Goal: Check status: Check status

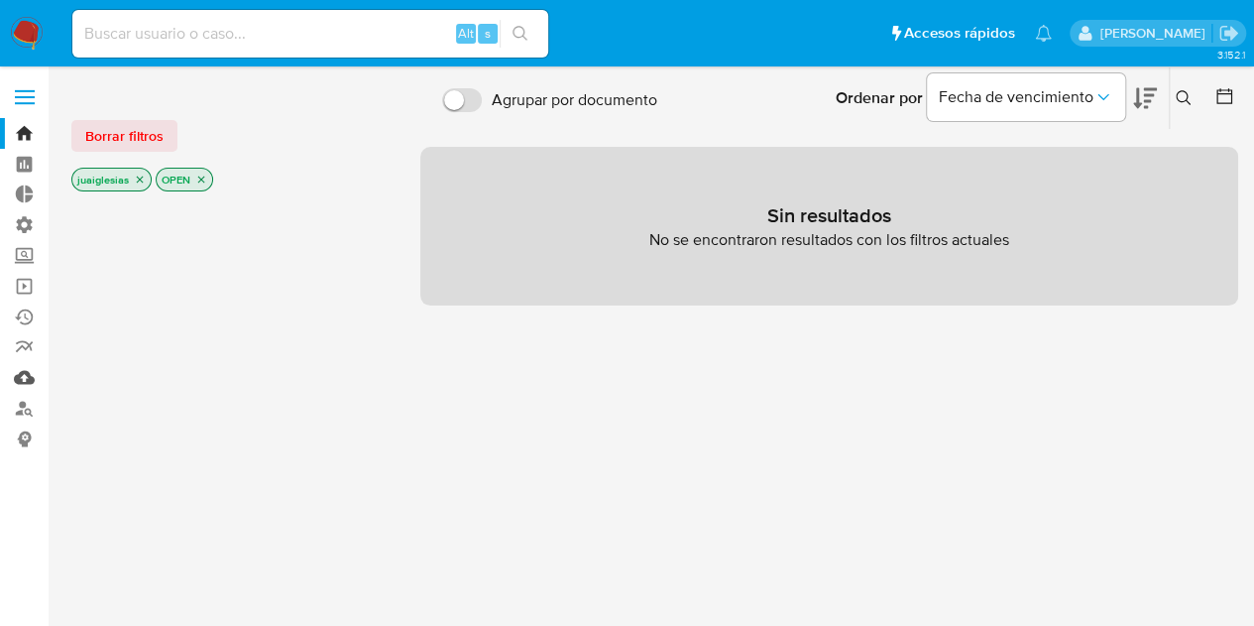
click at [22, 374] on link "Mulan" at bounding box center [118, 377] width 236 height 31
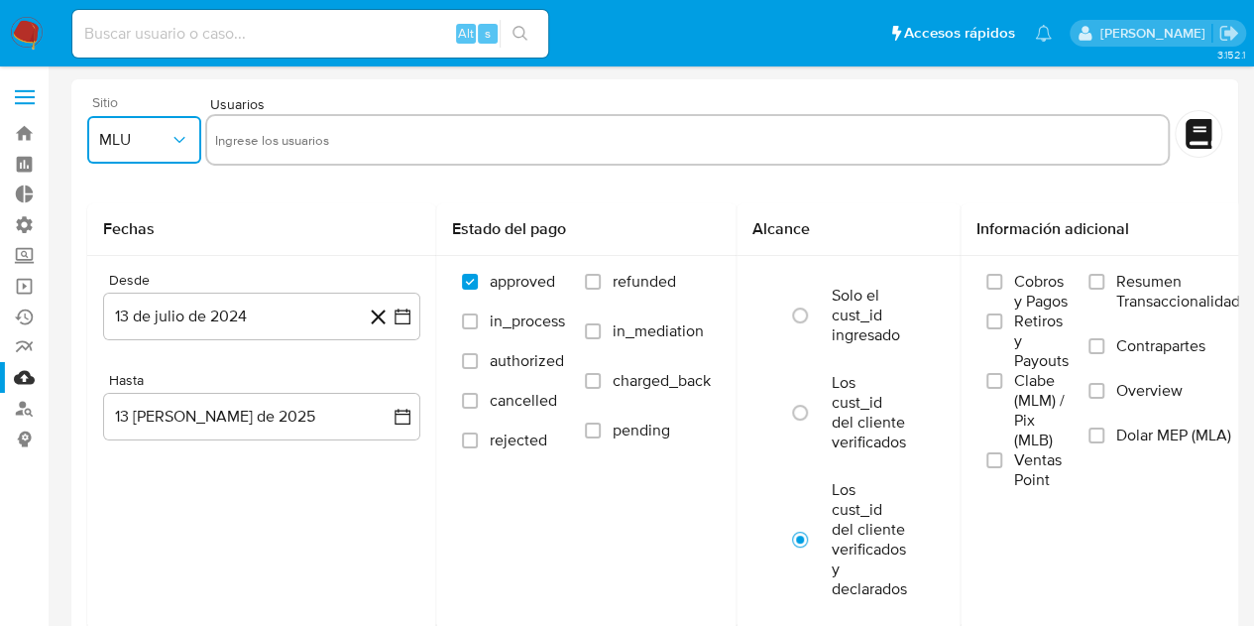
click at [132, 137] on span "MLU" at bounding box center [134, 140] width 70 height 20
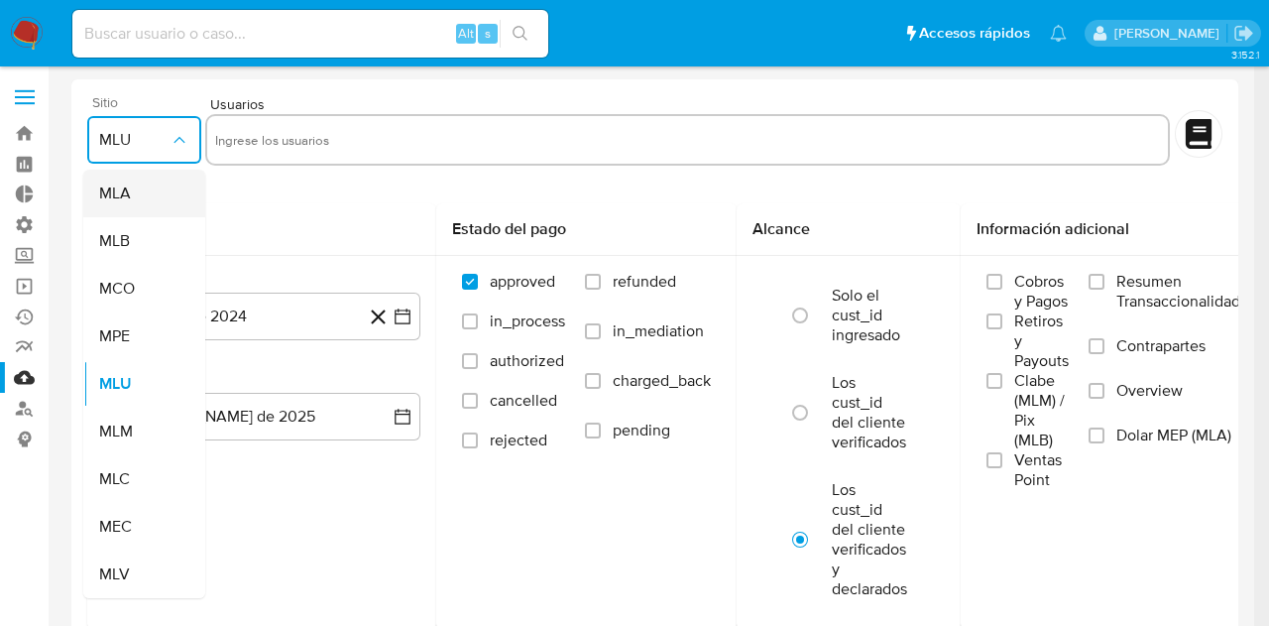
click at [135, 198] on div "MLA" at bounding box center [138, 194] width 78 height 48
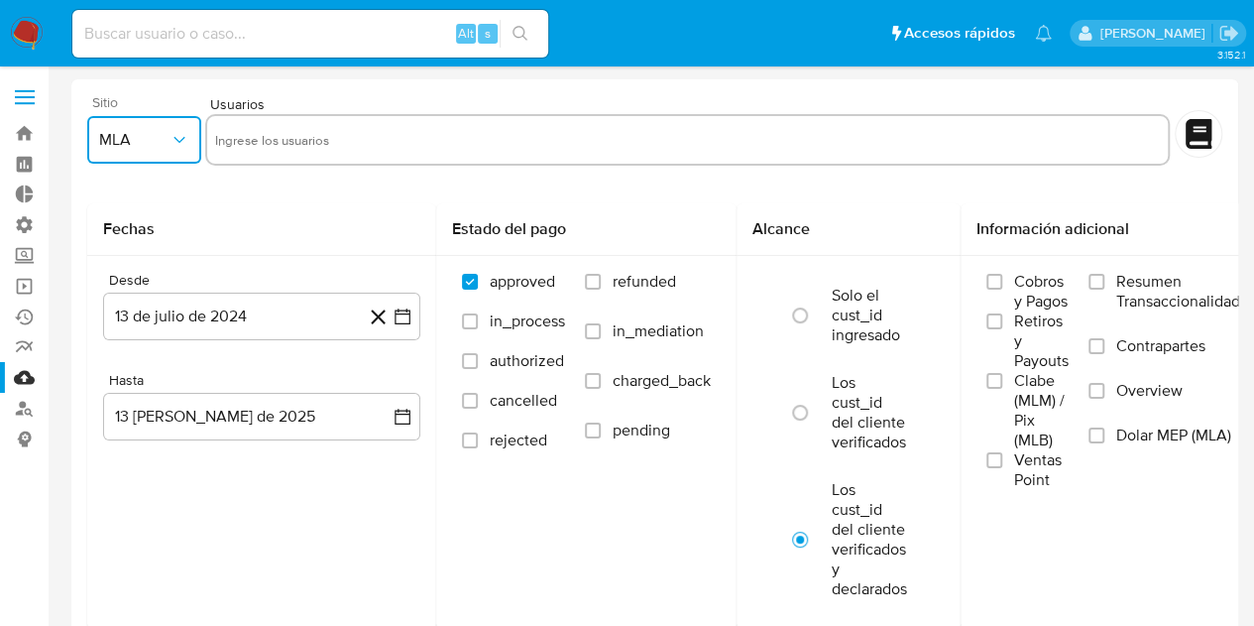
click at [318, 144] on input "text" at bounding box center [687, 140] width 945 height 32
type input "6100"
type input "26572"
click at [135, 304] on button "13 de julio de 2024" at bounding box center [261, 316] width 317 height 48
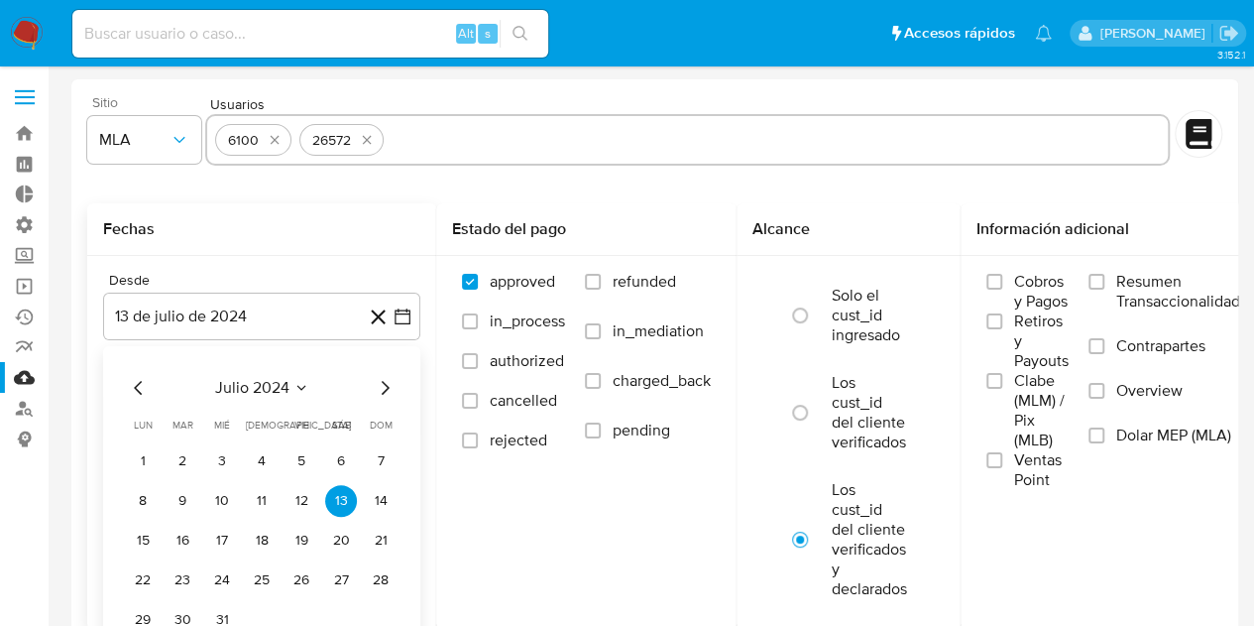
click at [385, 389] on icon "Mes siguiente" at bounding box center [385, 388] width 24 height 24
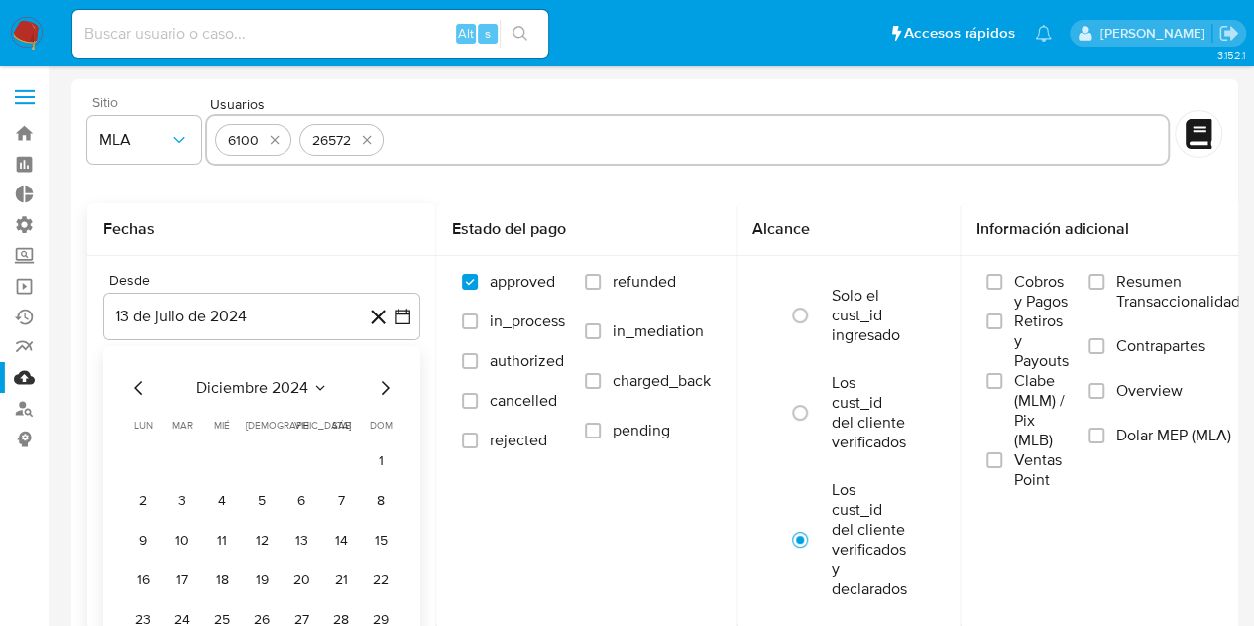
click at [385, 389] on icon "Mes siguiente" at bounding box center [385, 388] width 24 height 24
click at [336, 464] on button "1" at bounding box center [341, 461] width 32 height 32
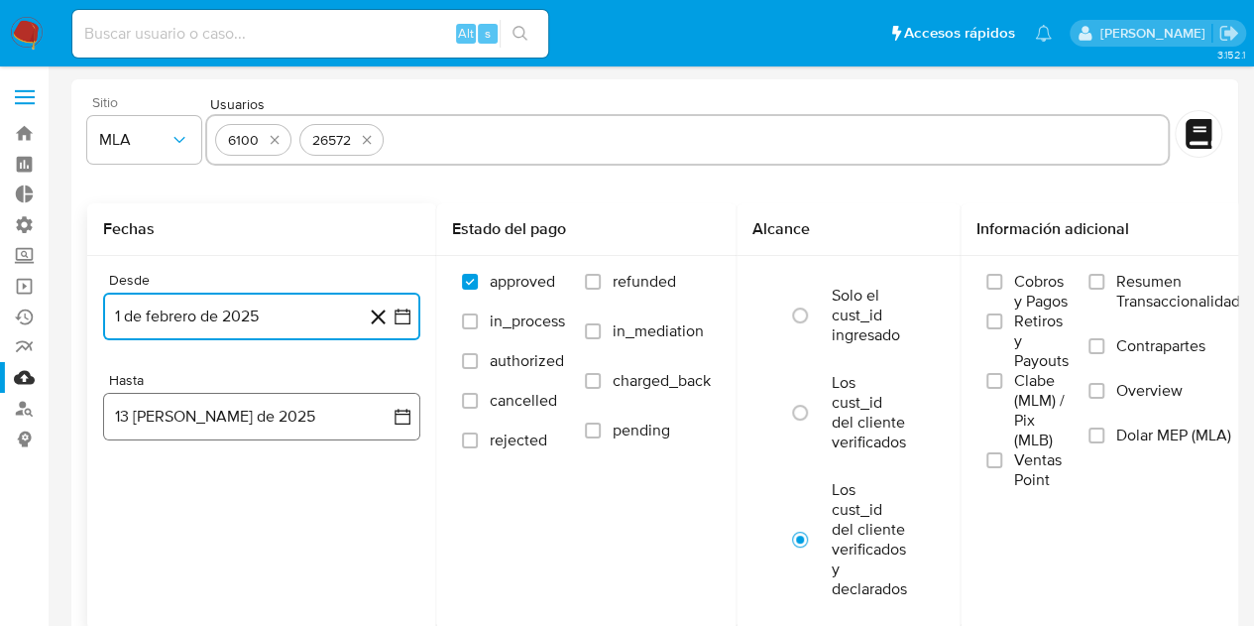
click at [373, 417] on button "13 de agosto de 2025" at bounding box center [261, 417] width 317 height 48
click at [133, 481] on icon "Mes anterior" at bounding box center [139, 488] width 24 height 24
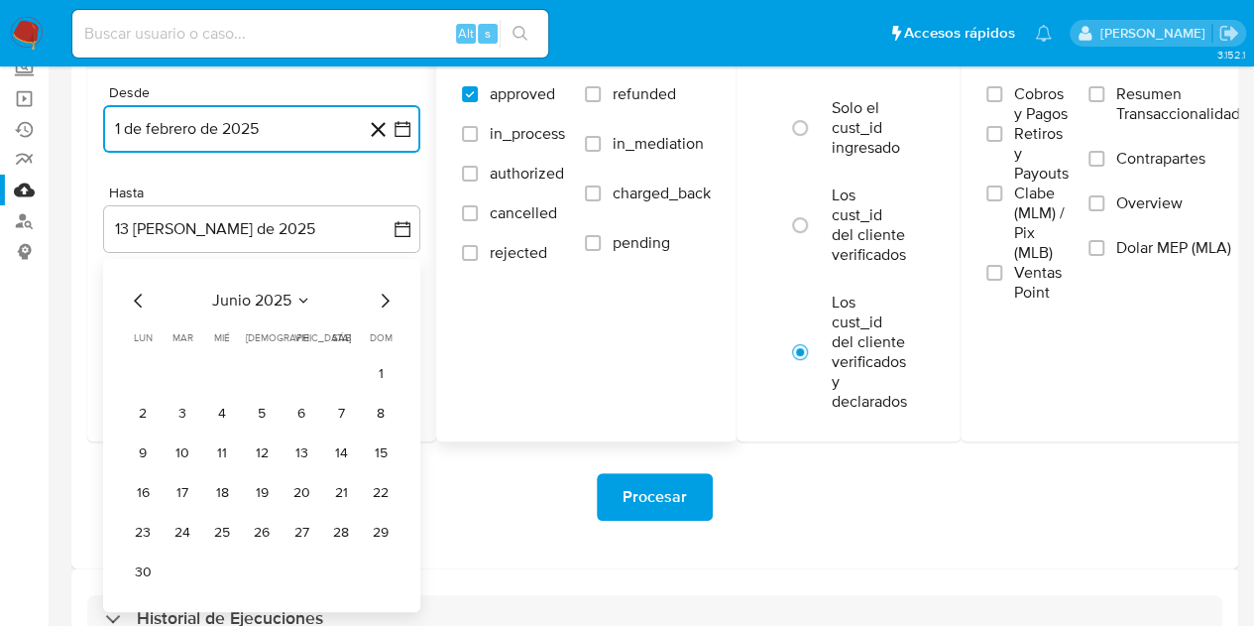
scroll to position [190, 0]
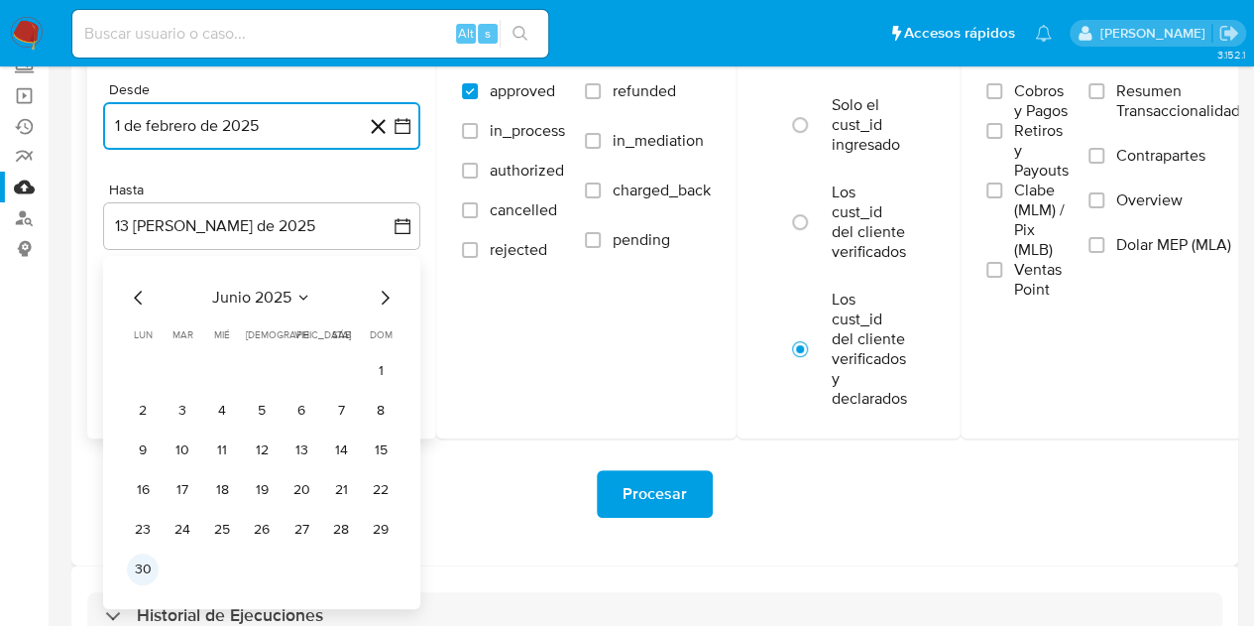
click at [131, 567] on button "30" at bounding box center [143, 569] width 32 height 32
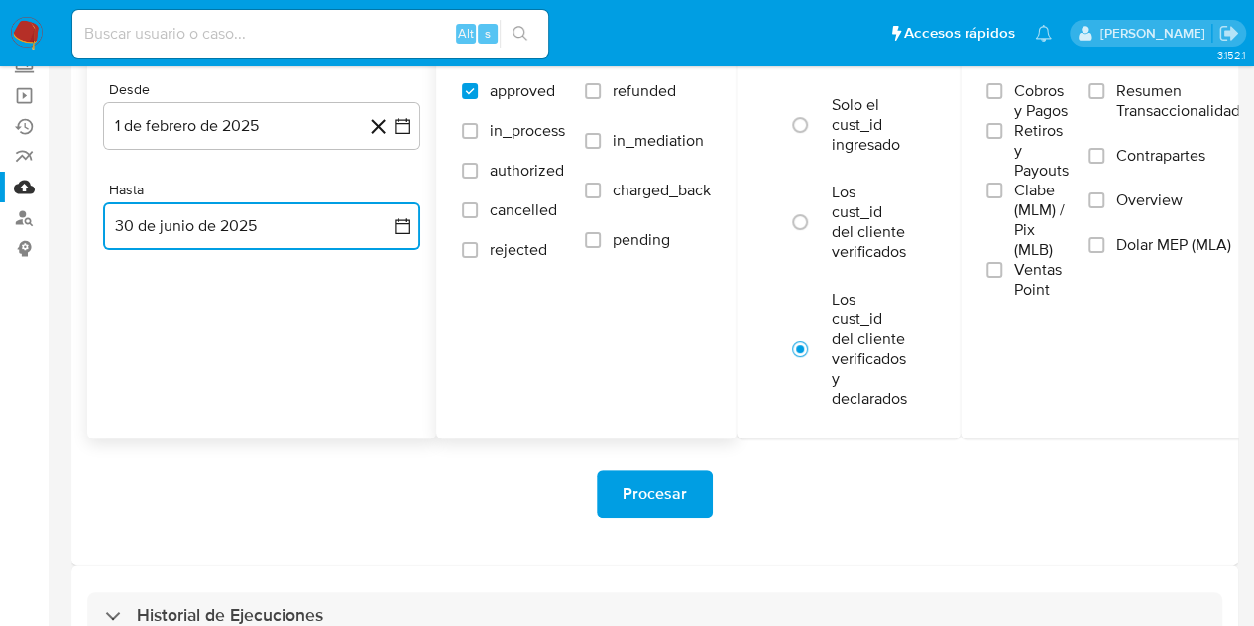
scroll to position [81, 0]
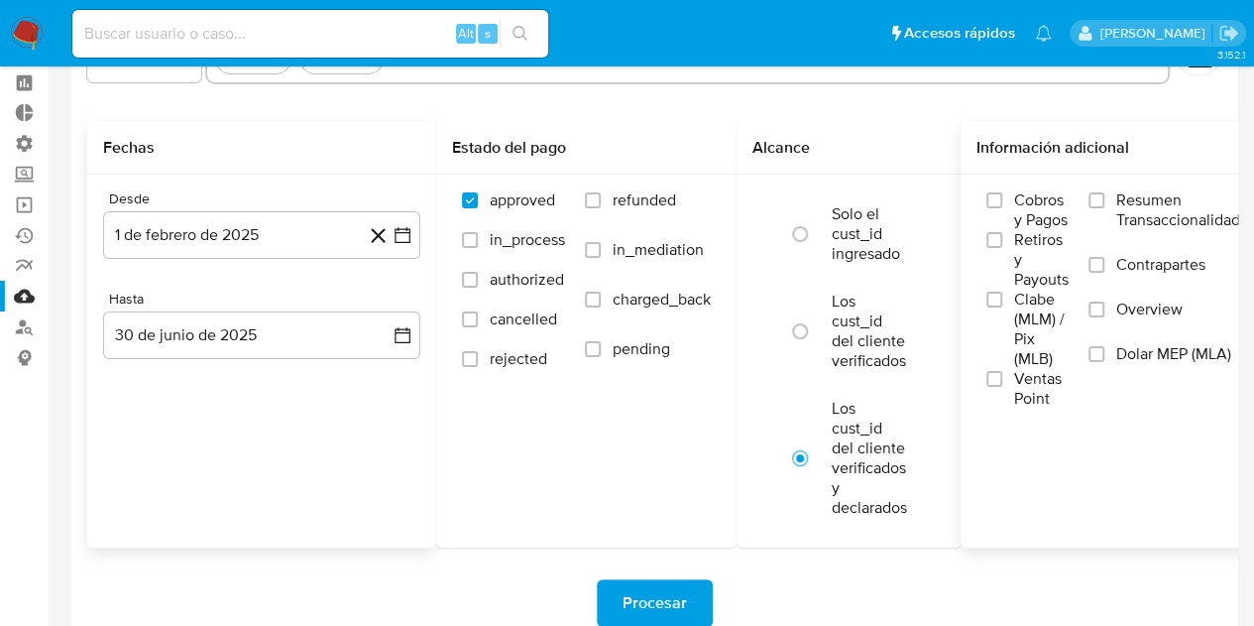
click at [1122, 362] on span "Dolar MEP (MLA)" at bounding box center [1173, 354] width 115 height 20
click at [1105, 362] on input "Dolar MEP (MLA)" at bounding box center [1097, 354] width 16 height 16
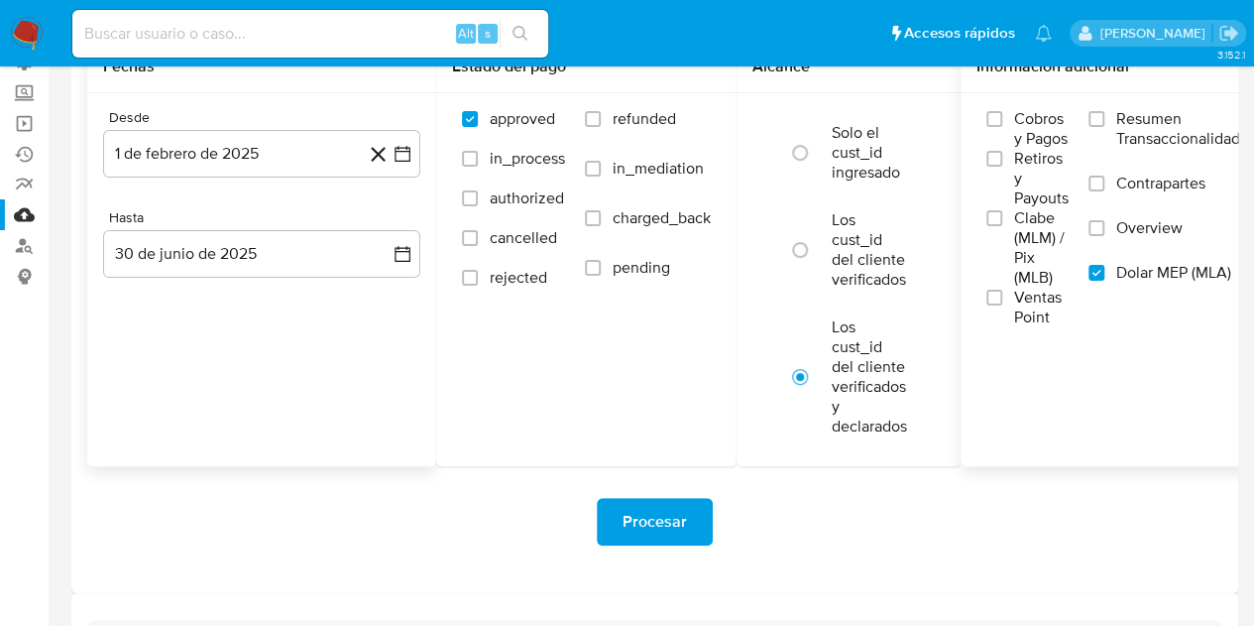
scroll to position [243, 0]
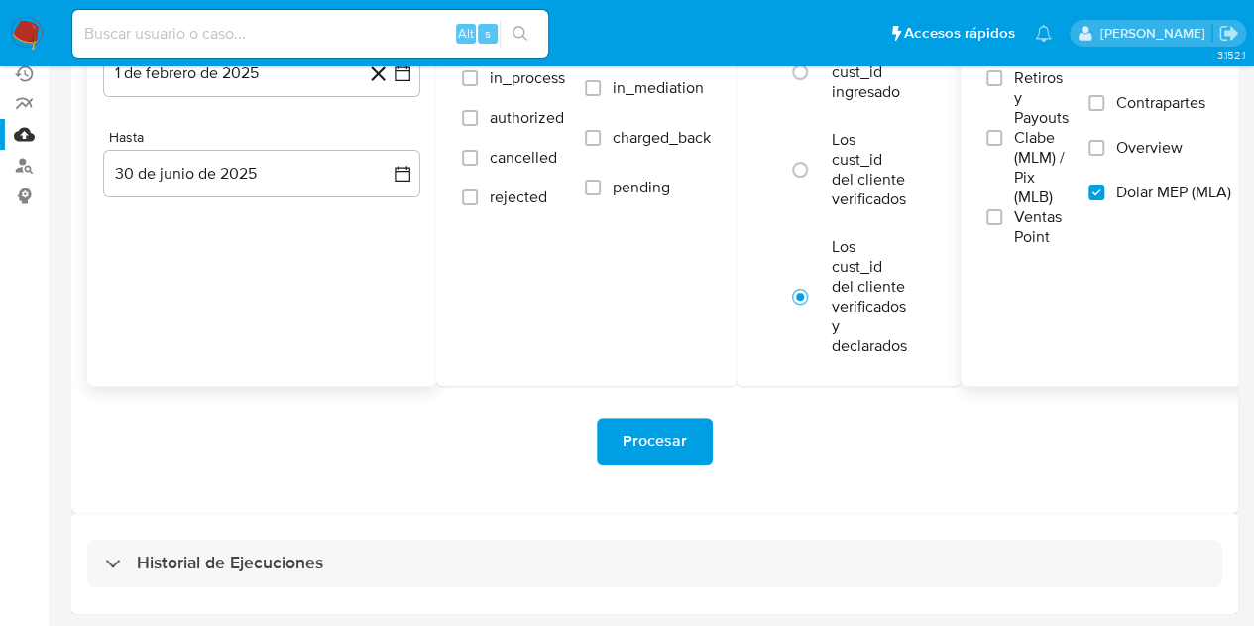
click at [675, 452] on span "Procesar" at bounding box center [655, 441] width 64 height 44
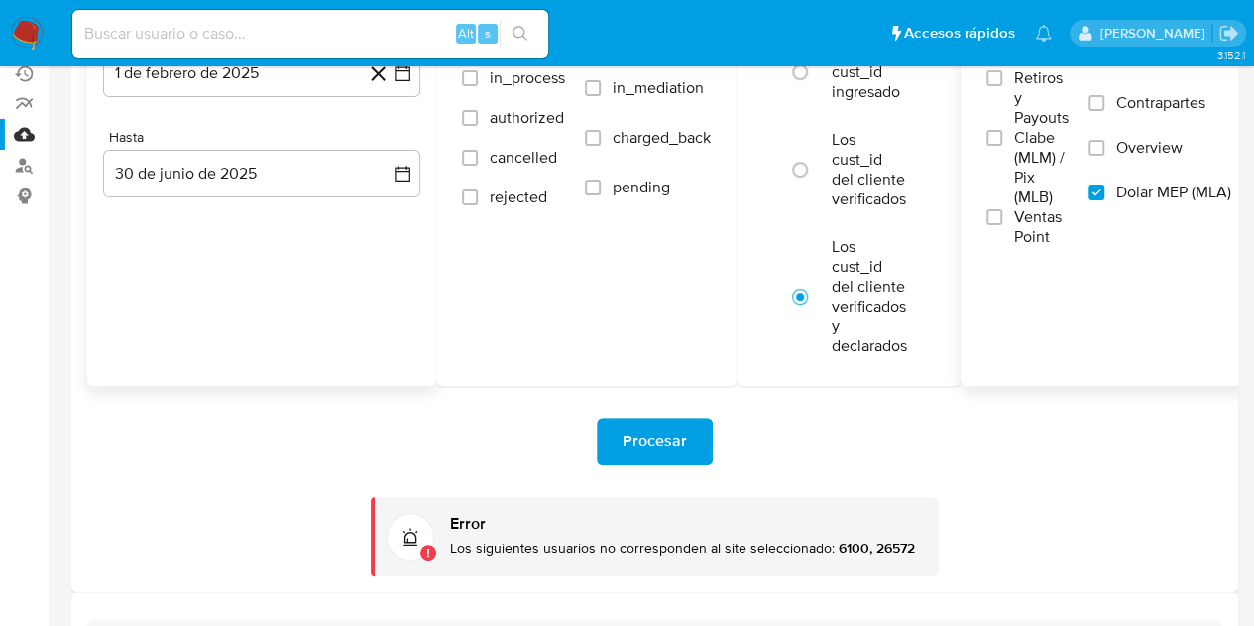
scroll to position [0, 0]
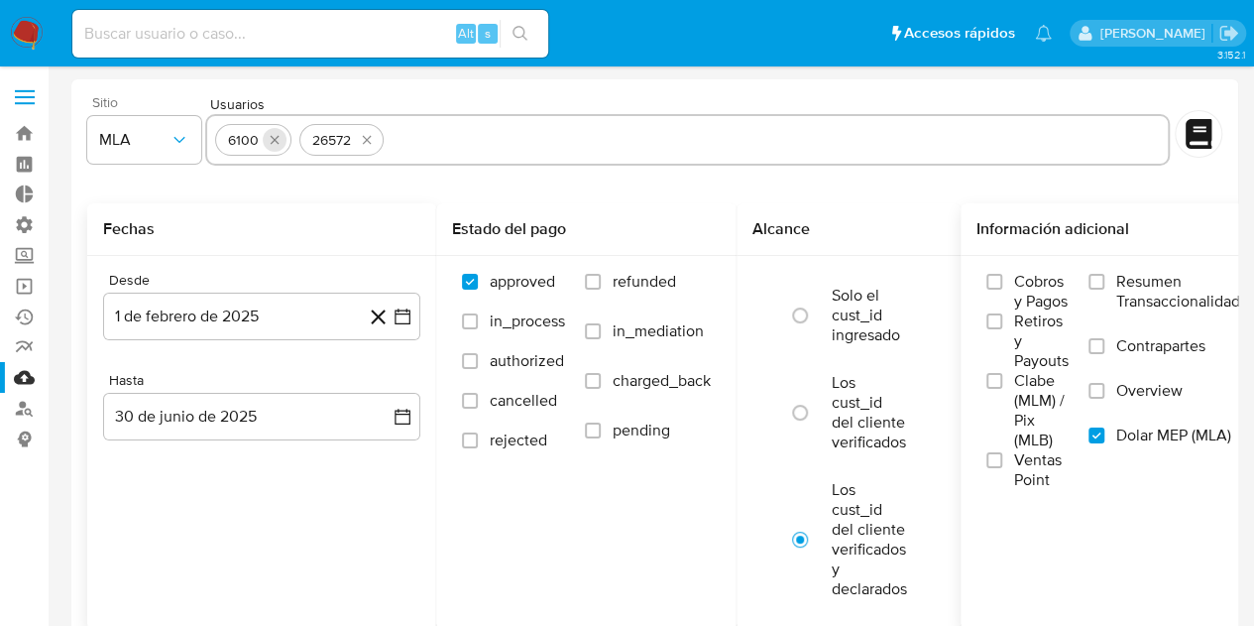
click at [272, 142] on icon "quitar 6100" at bounding box center [275, 140] width 9 height 9
click at [272, 142] on button "quitar 26572" at bounding box center [283, 140] width 24 height 24
click at [272, 142] on input "text" at bounding box center [687, 140] width 945 height 32
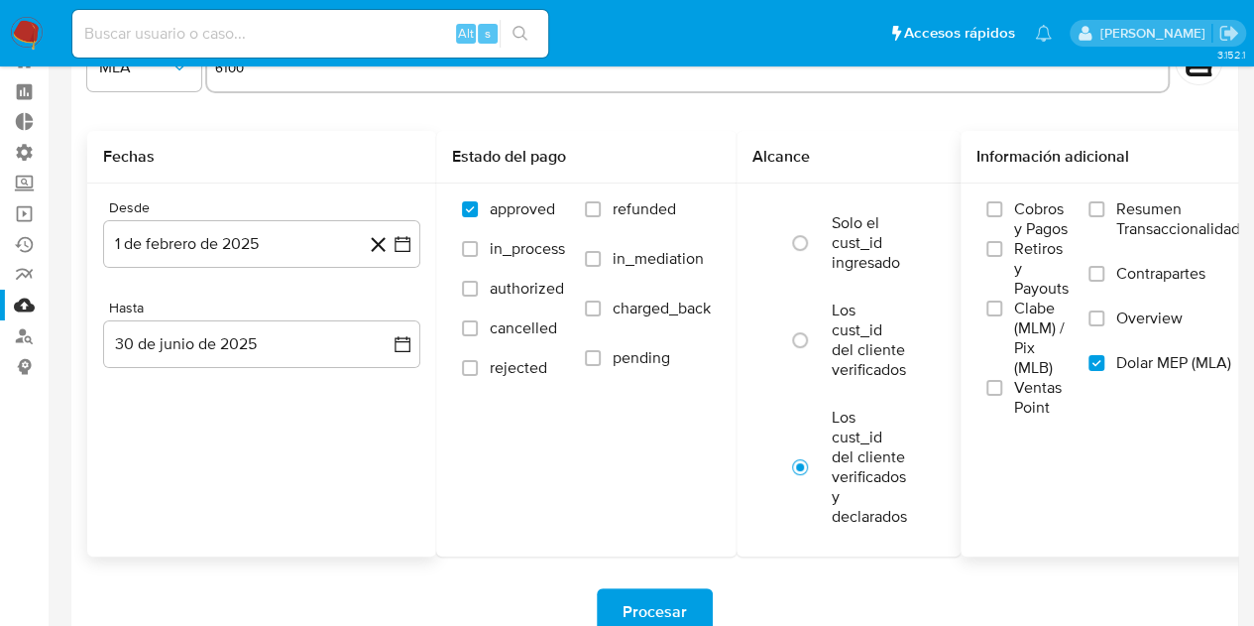
scroll to position [65, 0]
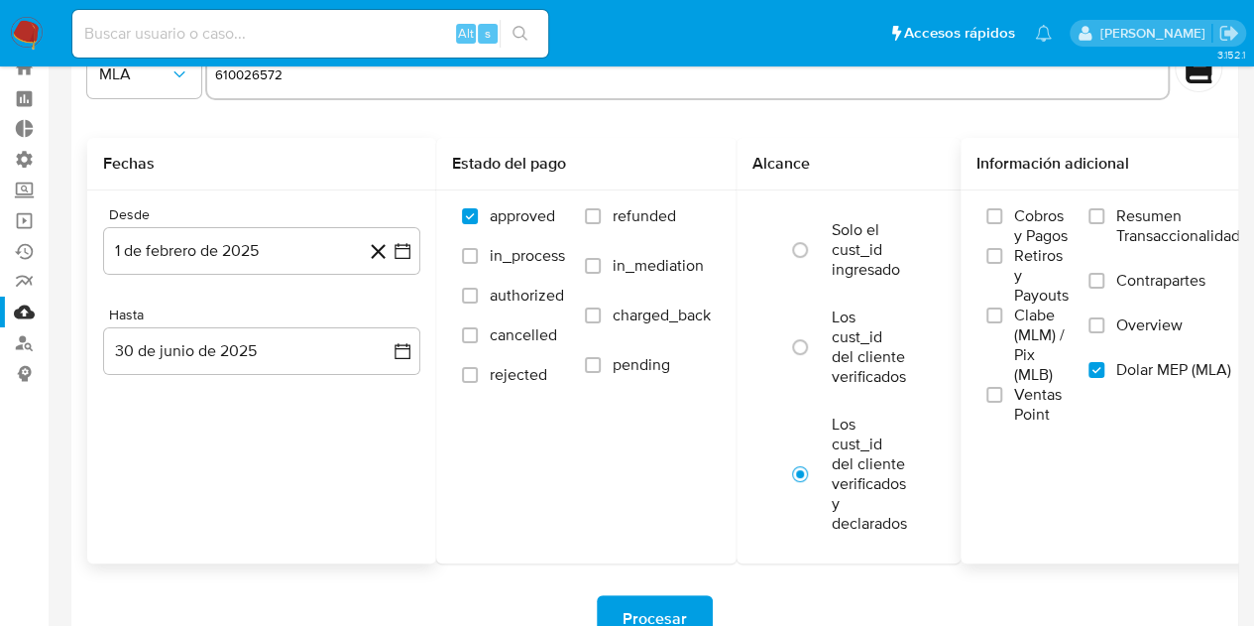
type input "610026572"
click at [351, 465] on div "Fechas Desde 1 de febrero de 2025 1-02-2025 Hasta 30 de junio de 2025 30-06-2025" at bounding box center [261, 350] width 349 height 425
click at [665, 602] on span "Procesar" at bounding box center [655, 619] width 64 height 44
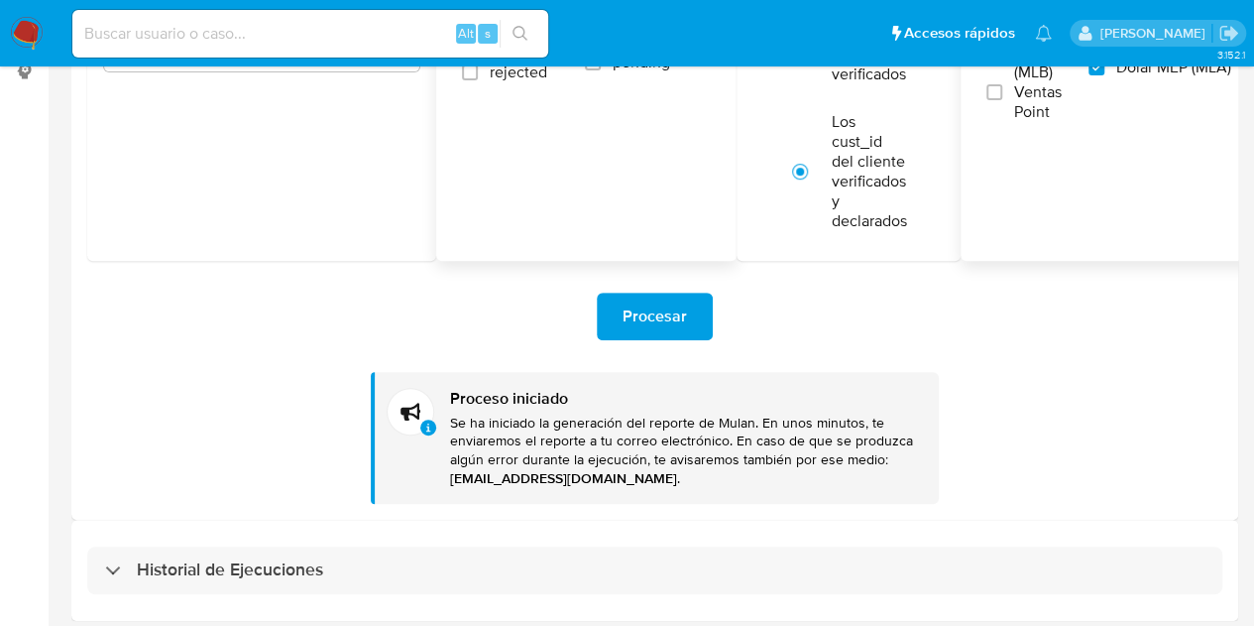
scroll to position [0, 0]
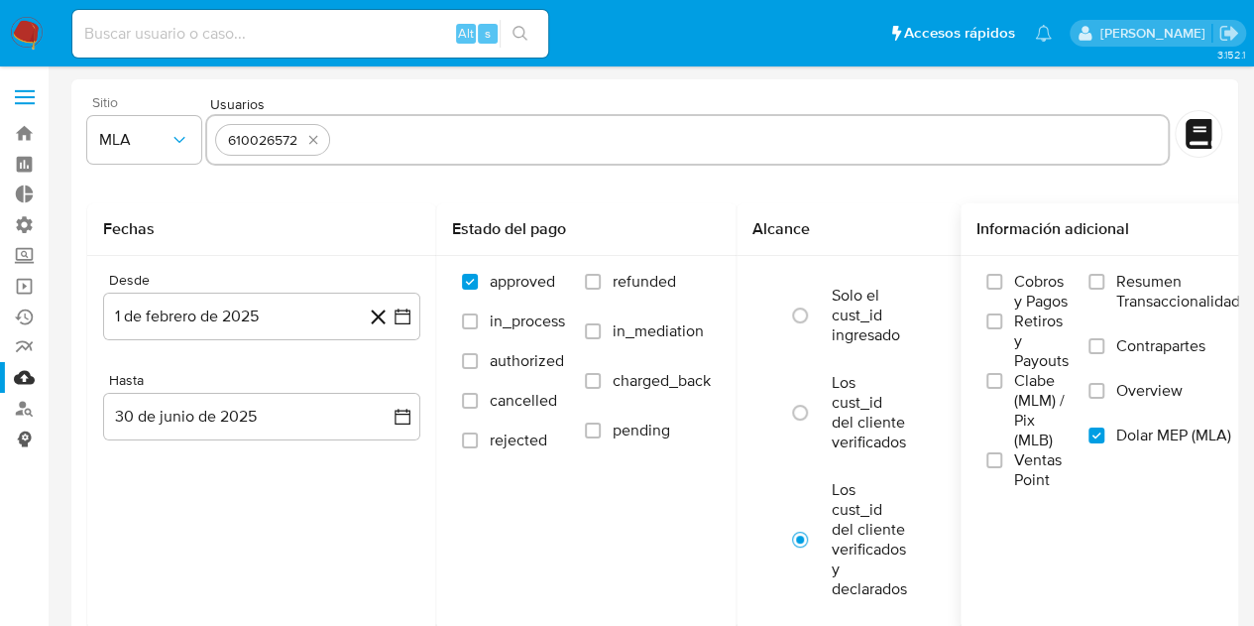
click at [22, 443] on link "Consolidado" at bounding box center [118, 438] width 236 height 31
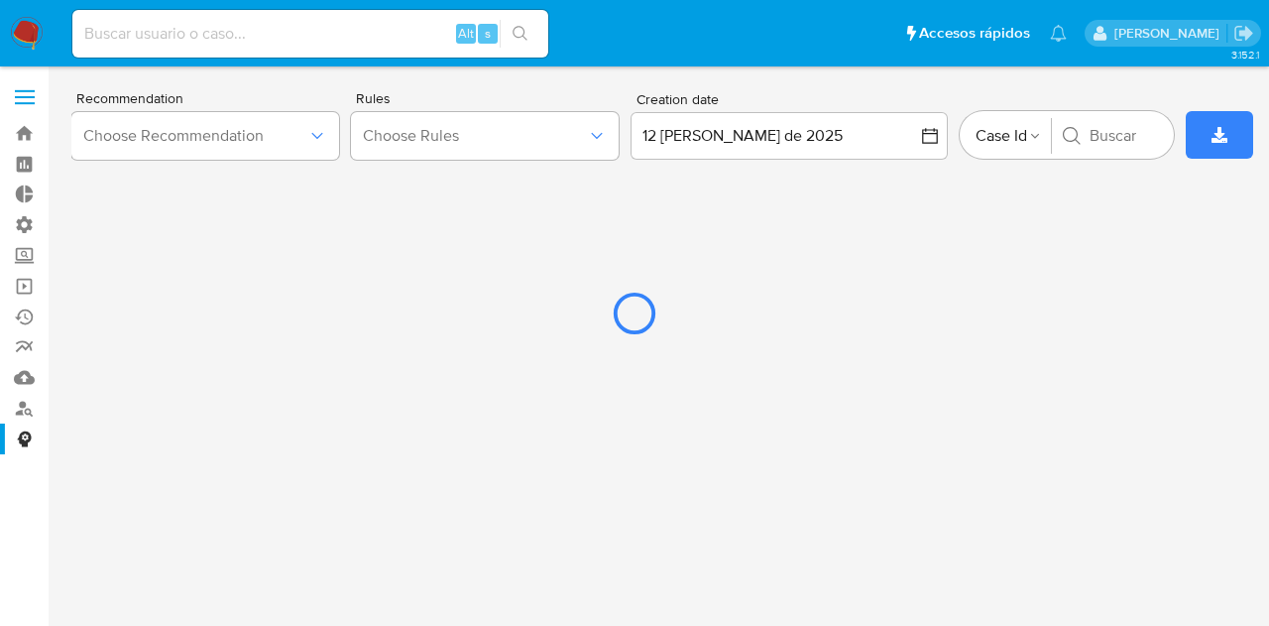
click at [24, 413] on div at bounding box center [634, 313] width 1269 height 626
click at [186, 30] on div at bounding box center [634, 313] width 1269 height 626
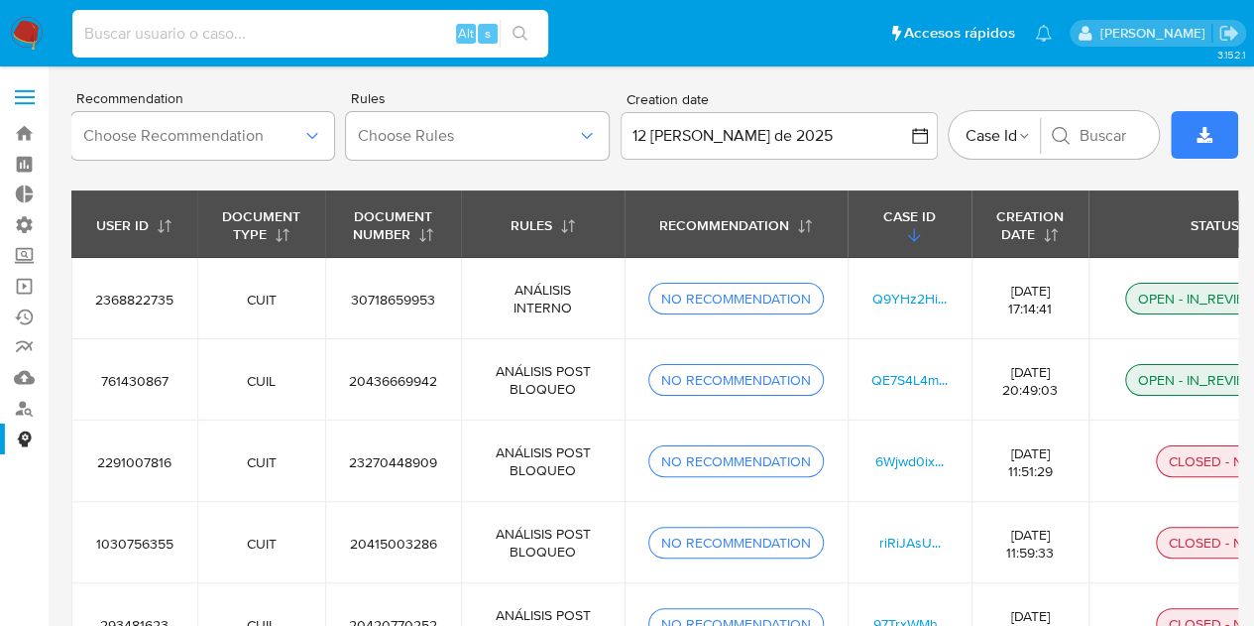
click at [195, 29] on input at bounding box center [310, 34] width 476 height 26
type input "610026572"
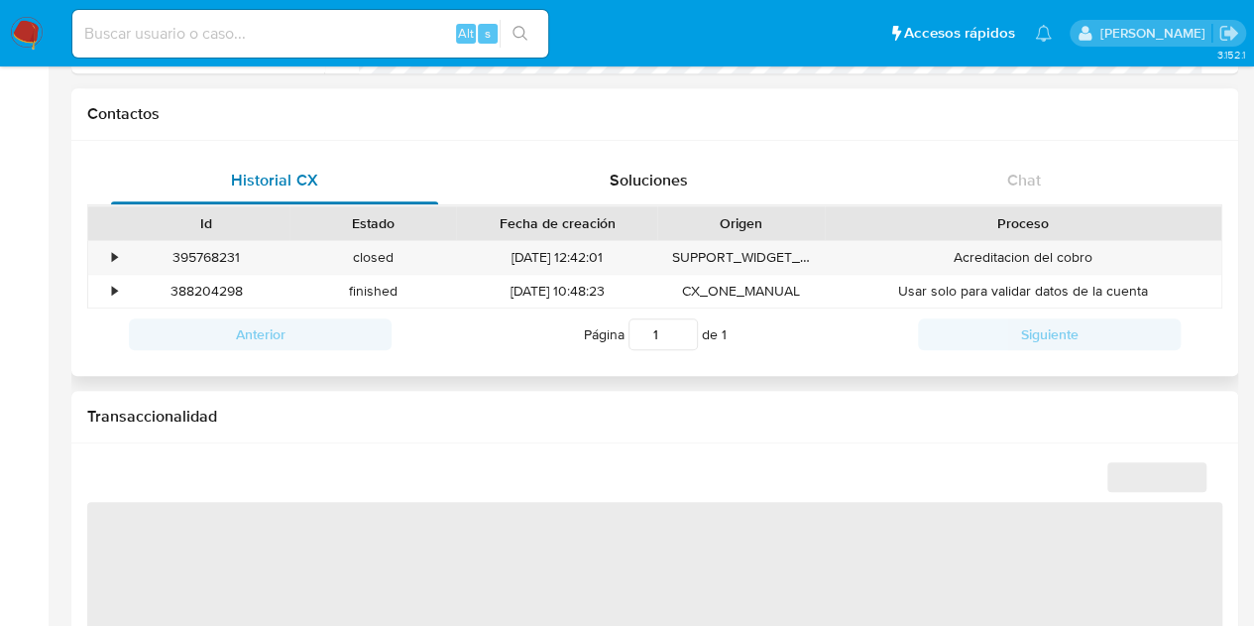
scroll to position [902, 0]
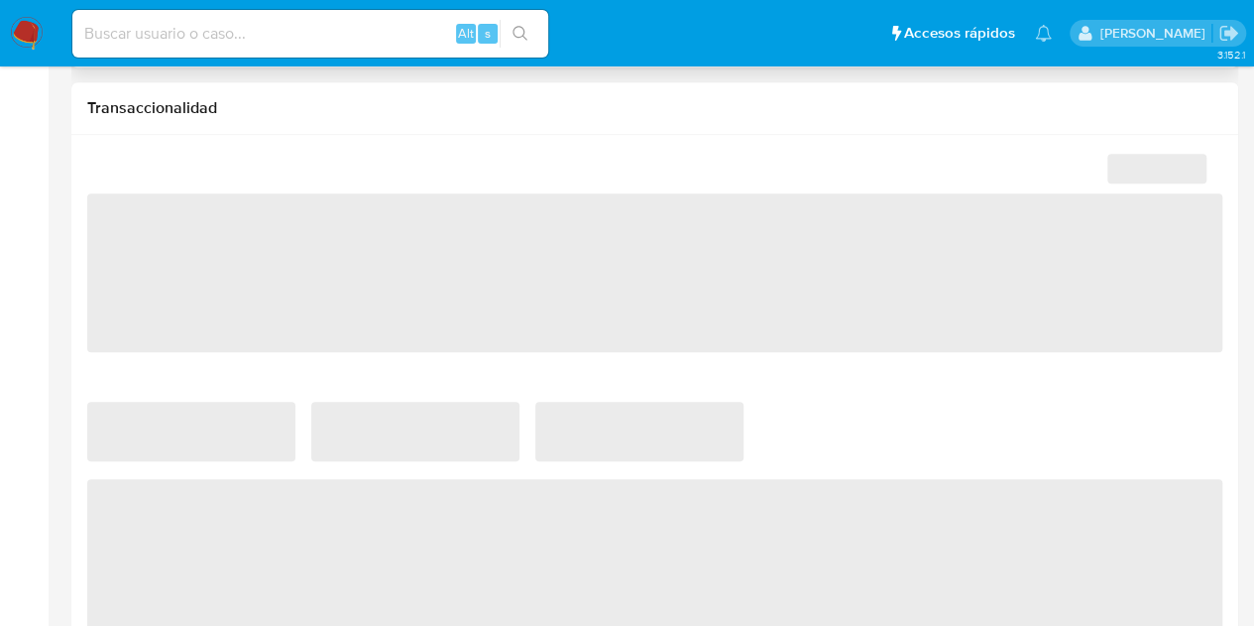
select select "10"
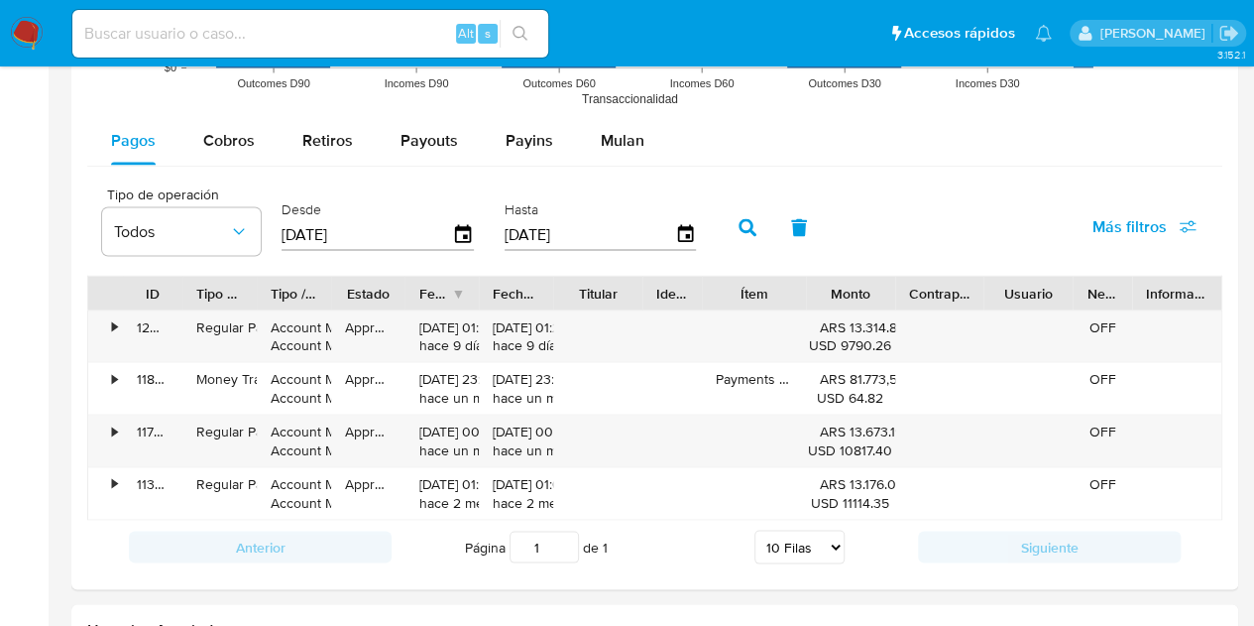
scroll to position [1745, 0]
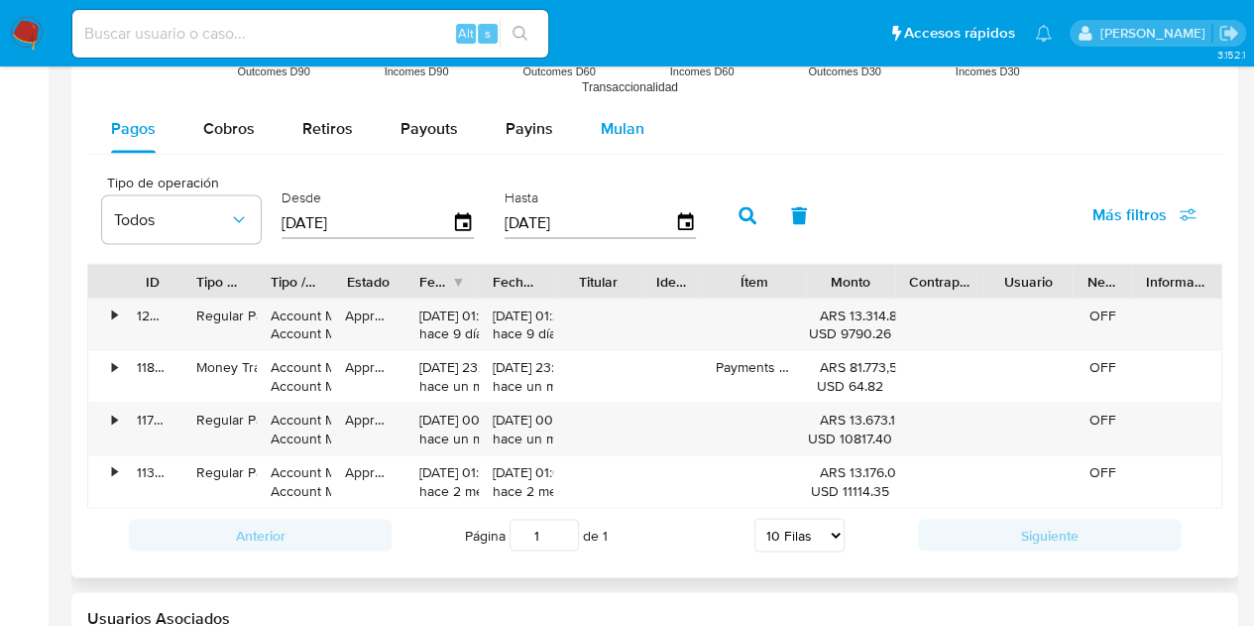
click at [603, 122] on span "Mulan" at bounding box center [623, 128] width 44 height 23
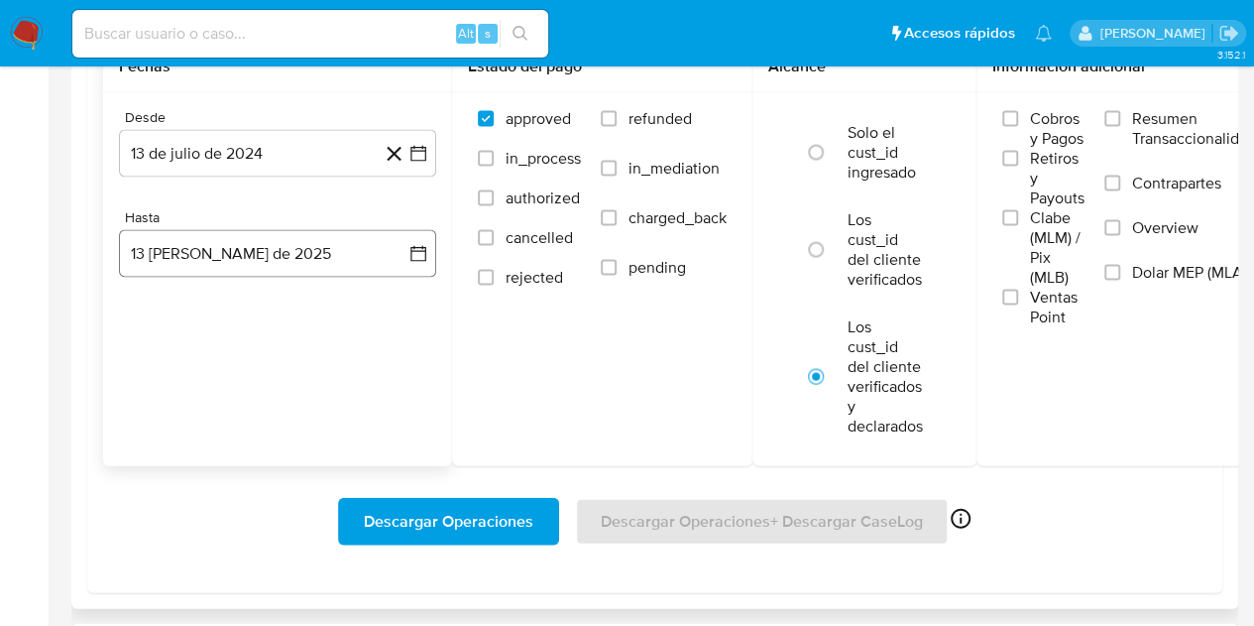
scroll to position [1906, 0]
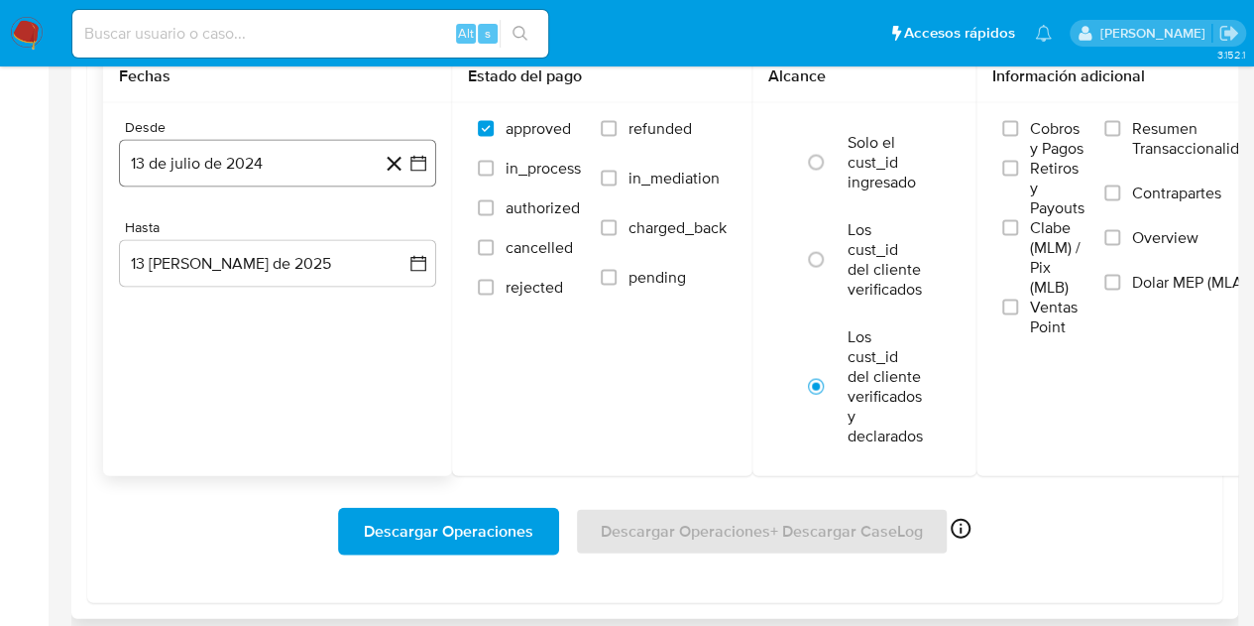
click at [276, 164] on button "13 de julio de 2024" at bounding box center [277, 164] width 317 height 48
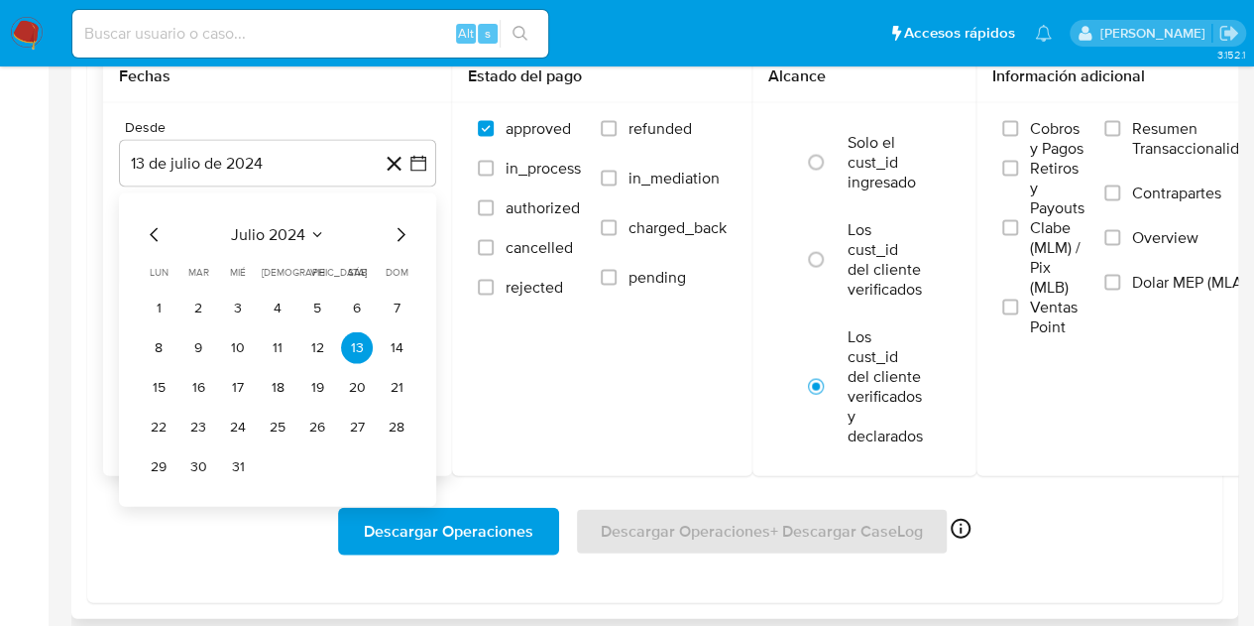
click at [399, 230] on icon "Mes siguiente" at bounding box center [401, 235] width 24 height 24
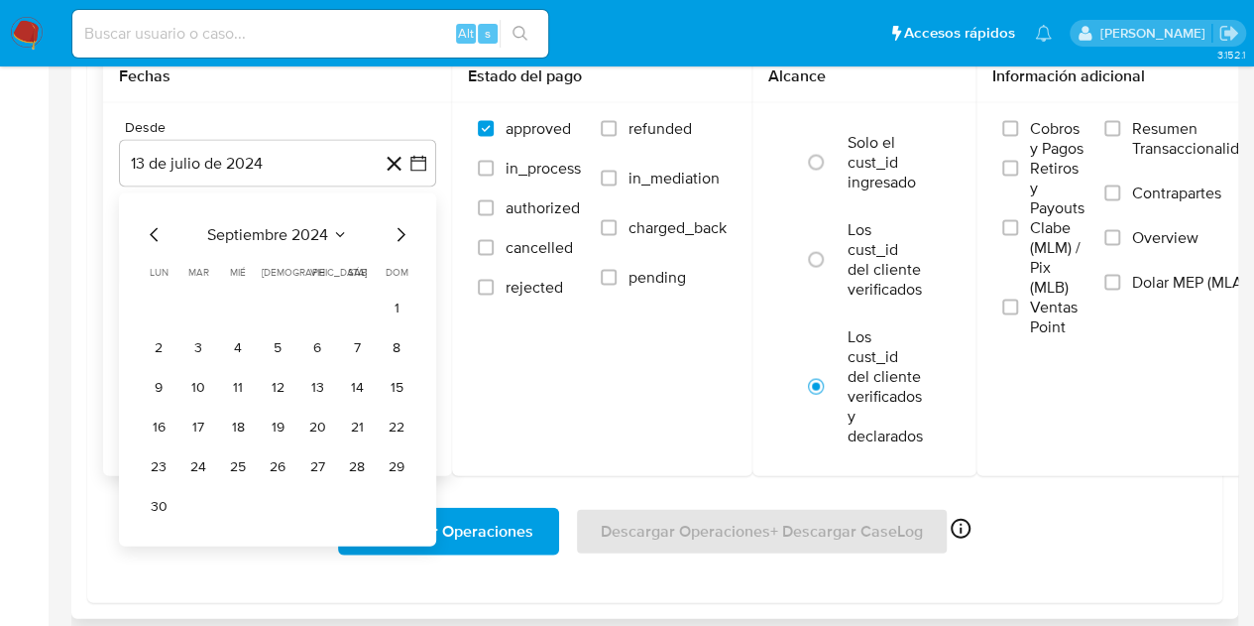
click at [399, 230] on icon "Mes siguiente" at bounding box center [401, 235] width 24 height 24
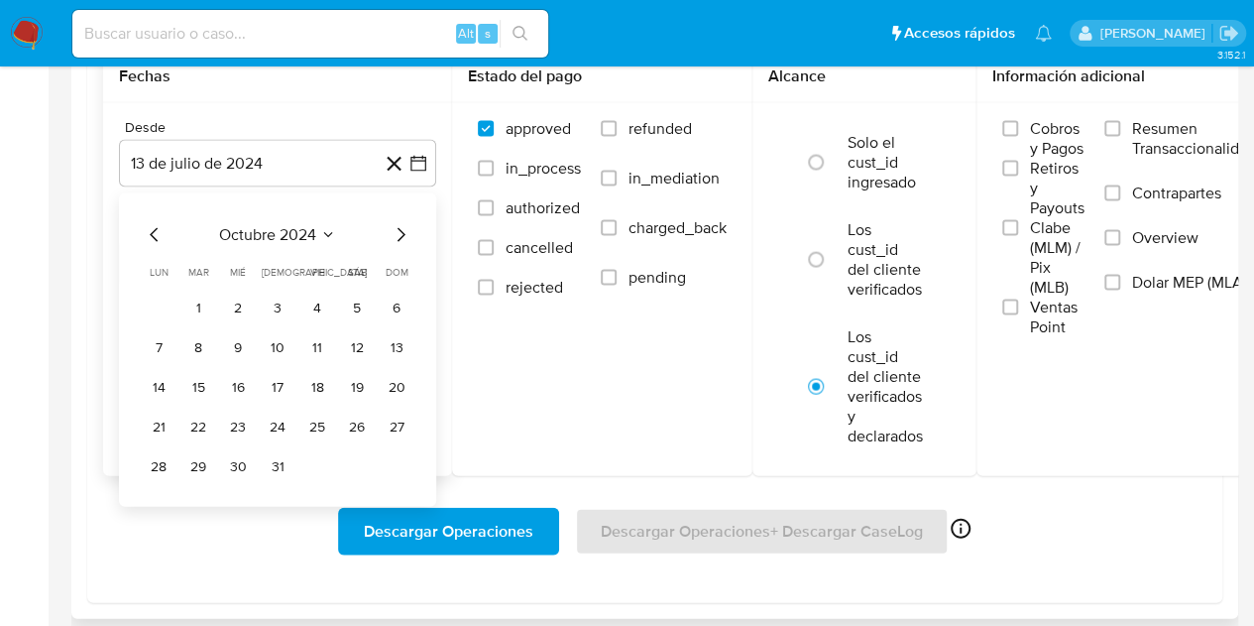
click at [399, 230] on icon "Mes siguiente" at bounding box center [401, 235] width 24 height 24
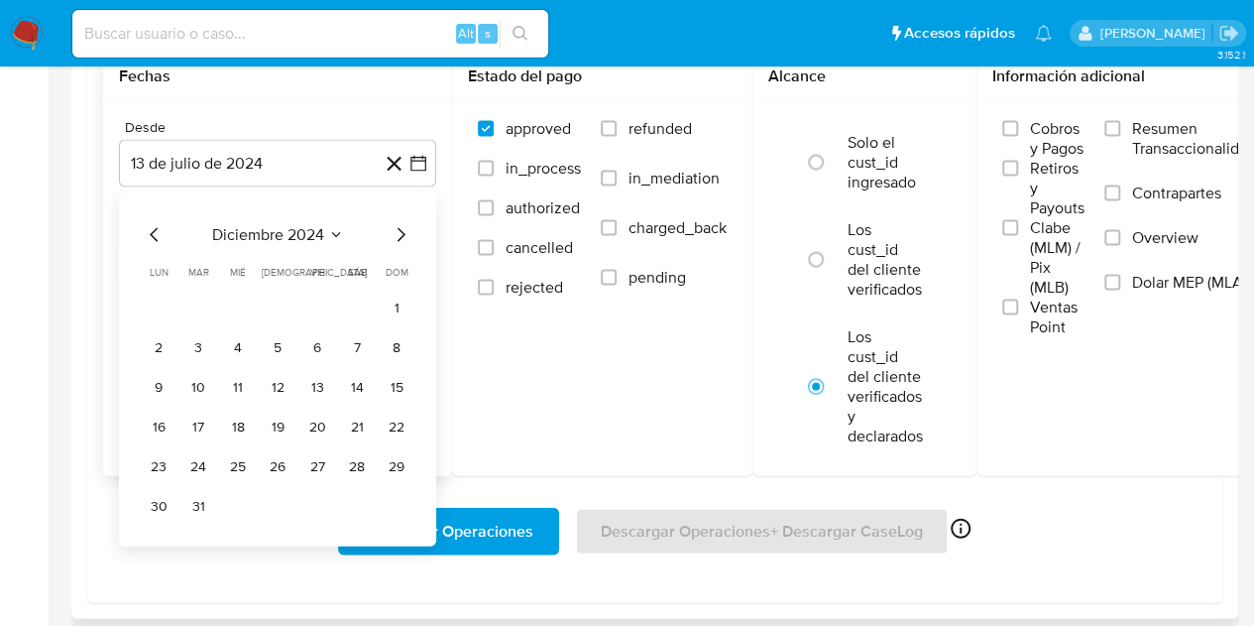
click at [399, 230] on icon "Mes siguiente" at bounding box center [401, 235] width 24 height 24
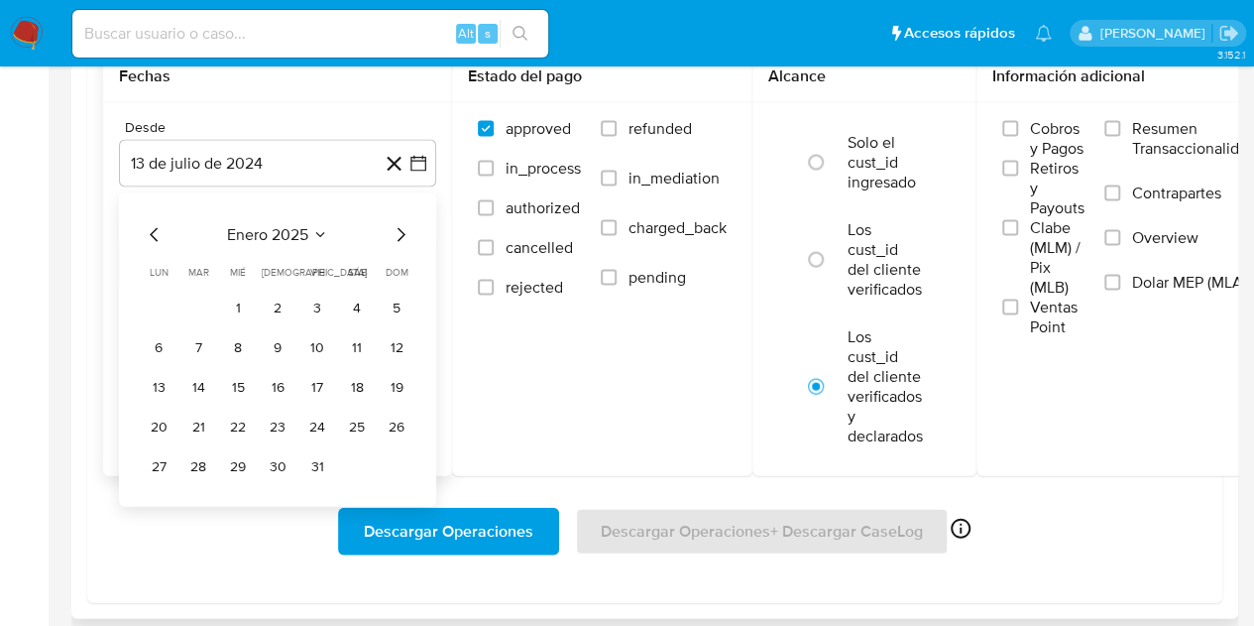
click at [399, 230] on icon "Mes siguiente" at bounding box center [401, 235] width 24 height 24
click at [354, 307] on button "1" at bounding box center [357, 308] width 32 height 32
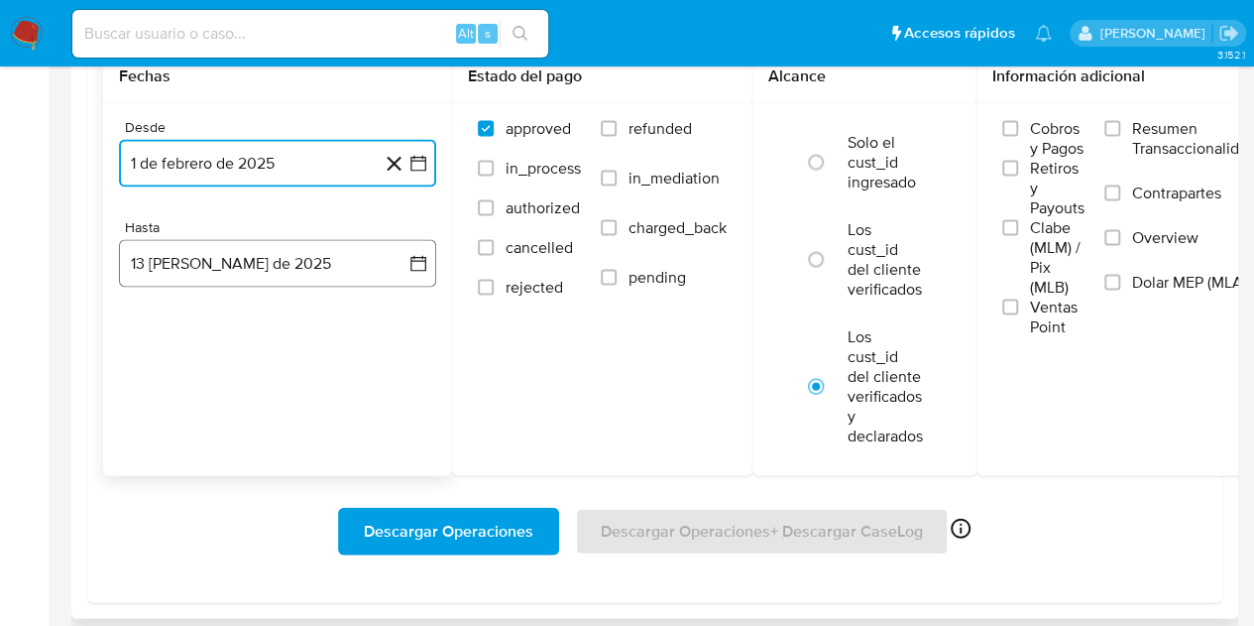
click at [266, 247] on button "13 de agosto de 2025" at bounding box center [277, 264] width 317 height 48
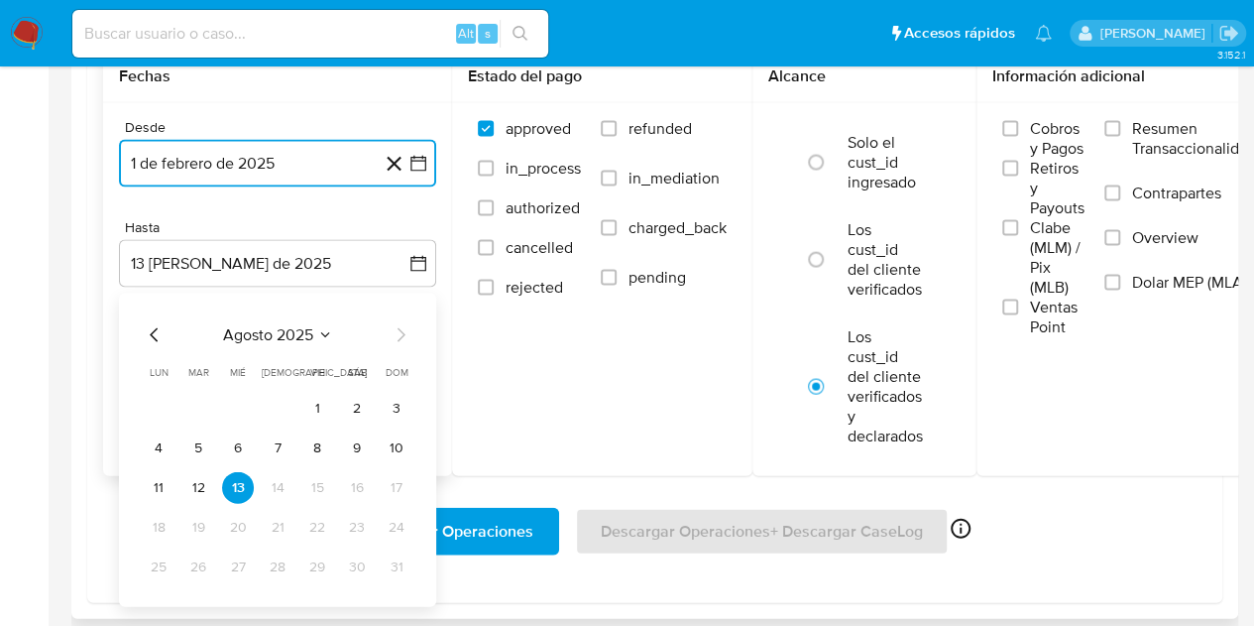
click at [151, 334] on icon "Mes anterior" at bounding box center [155, 335] width 24 height 24
click at [157, 611] on button "30" at bounding box center [159, 607] width 32 height 32
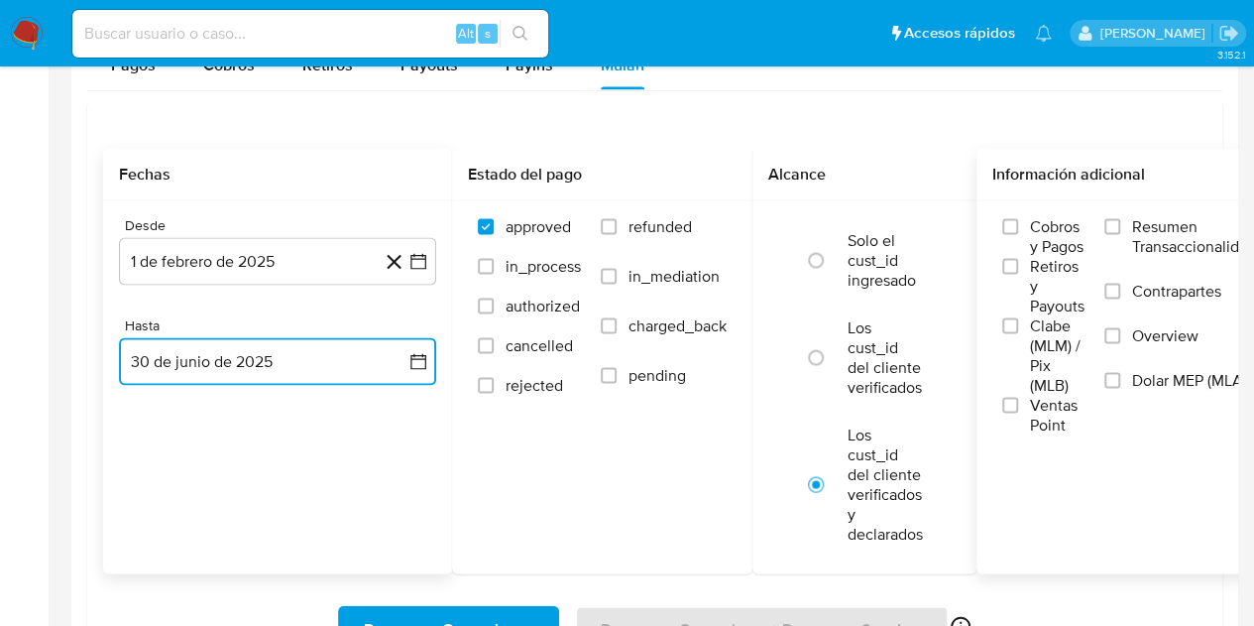
scroll to position [1805, 0]
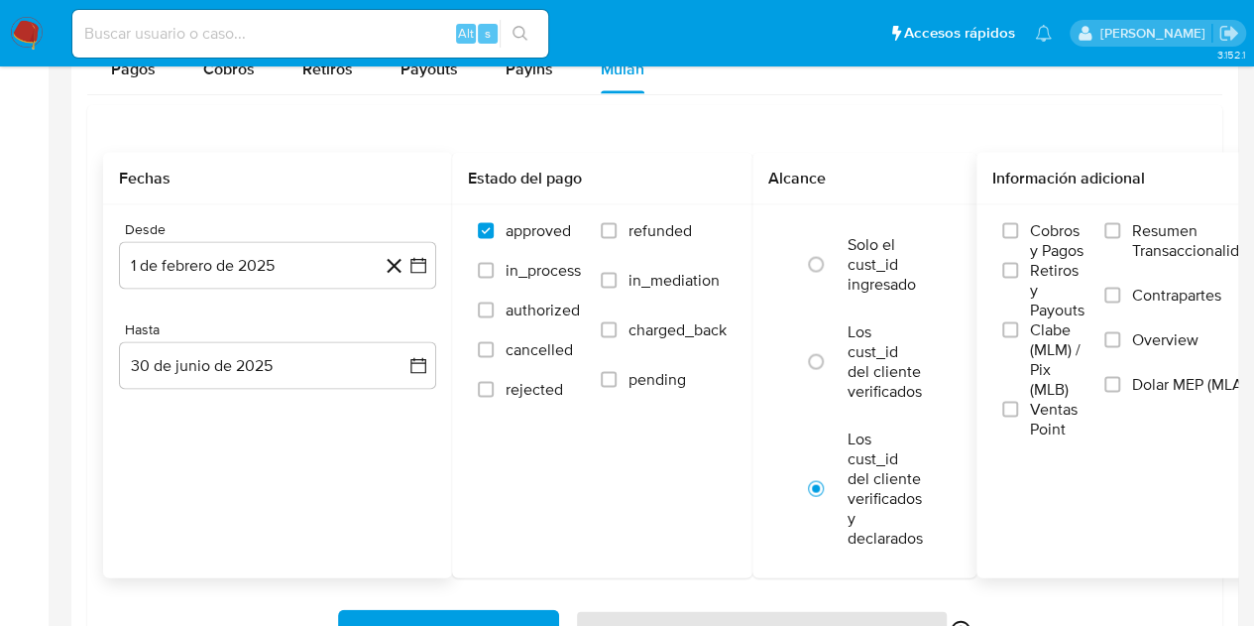
click at [1134, 384] on label "Dolar MEP (MLA)" at bounding box center [1181, 396] width 152 height 45
click at [1120, 384] on input "Dolar MEP (MLA)" at bounding box center [1113, 384] width 16 height 16
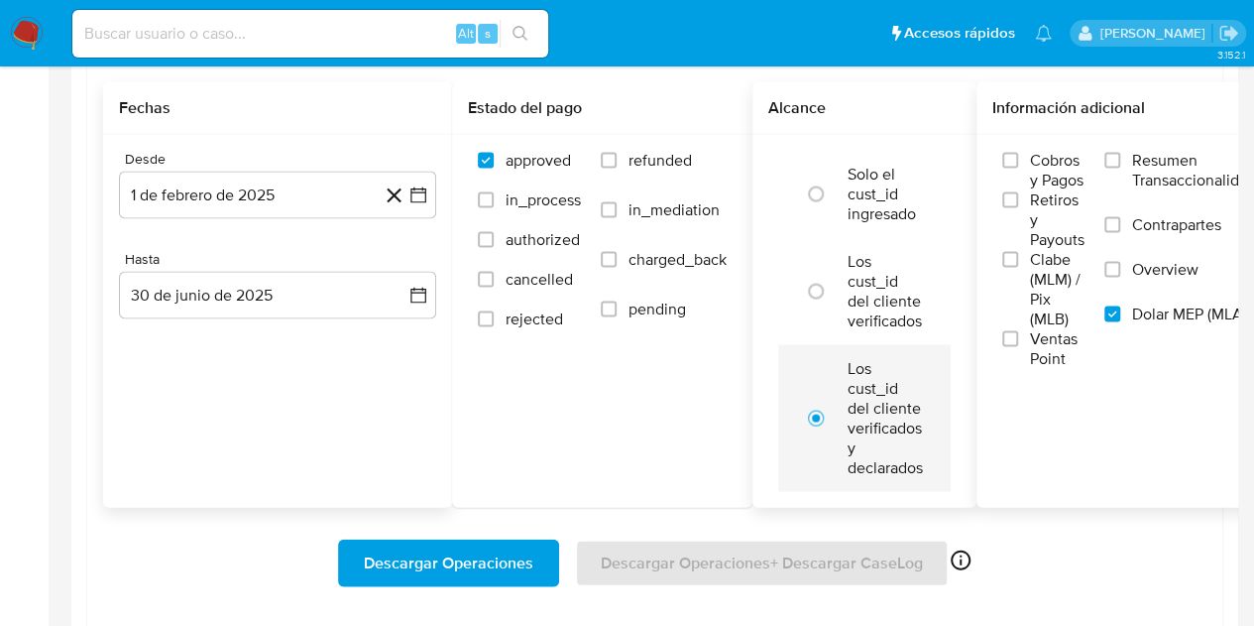
scroll to position [1878, 0]
